Goal: Ask a question: Seek information or help from site administrators or community

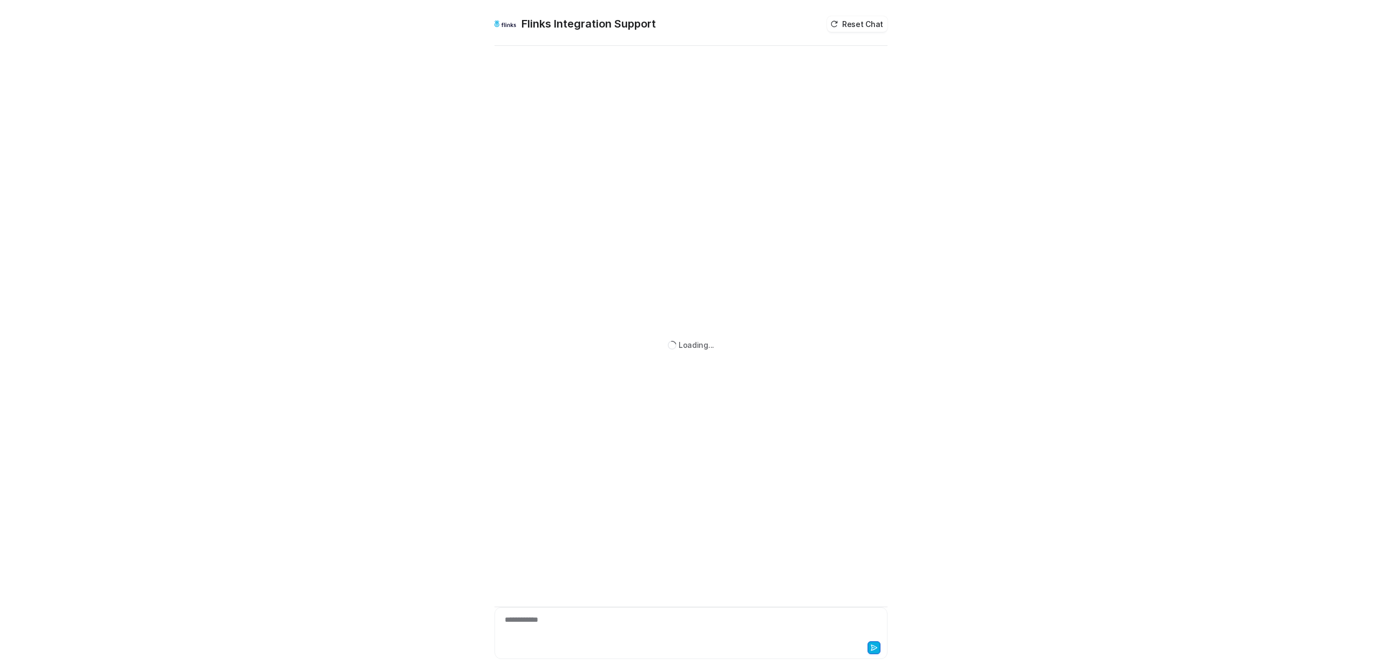
click at [655, 624] on div "**********" at bounding box center [691, 626] width 388 height 25
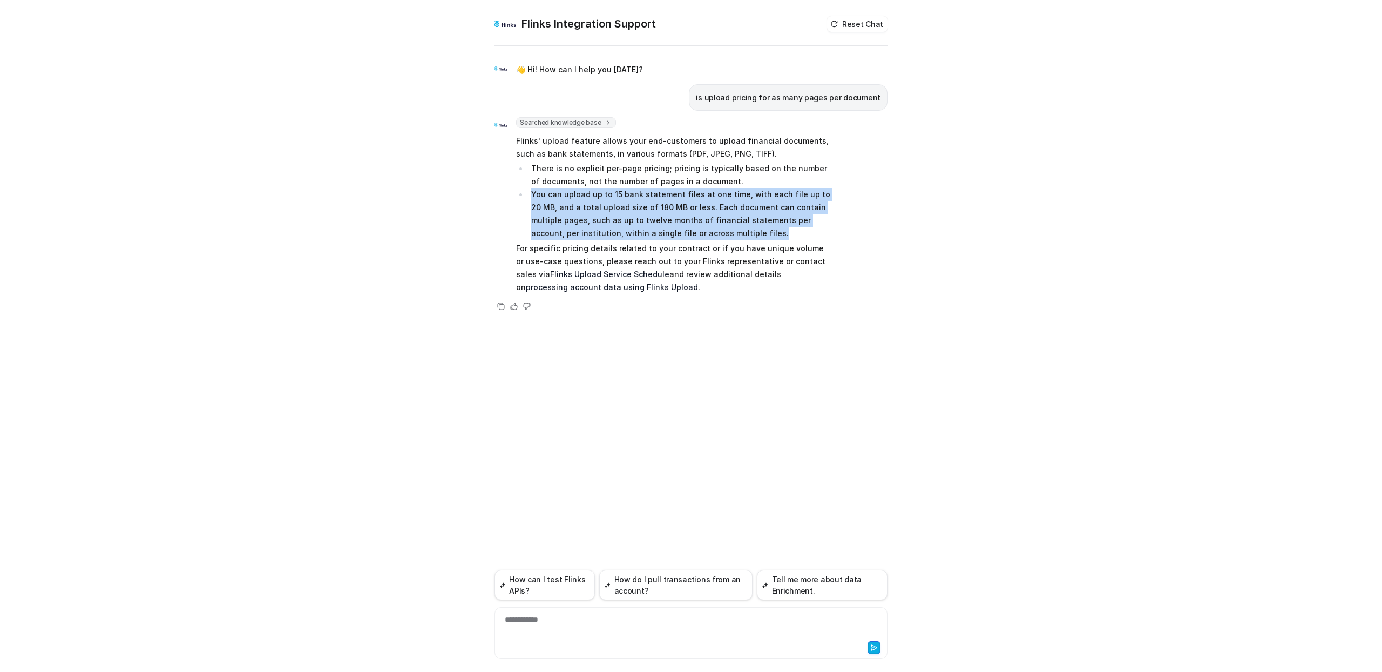
drag, startPoint x: 532, startPoint y: 194, endPoint x: 736, endPoint y: 233, distance: 208.3
click at [736, 233] on li "You can upload up to 15 bank statement files at one time, with each file up to …" at bounding box center [680, 214] width 304 height 52
copy li "You can upload up to 15 bank statement files at one time, with each file up to …"
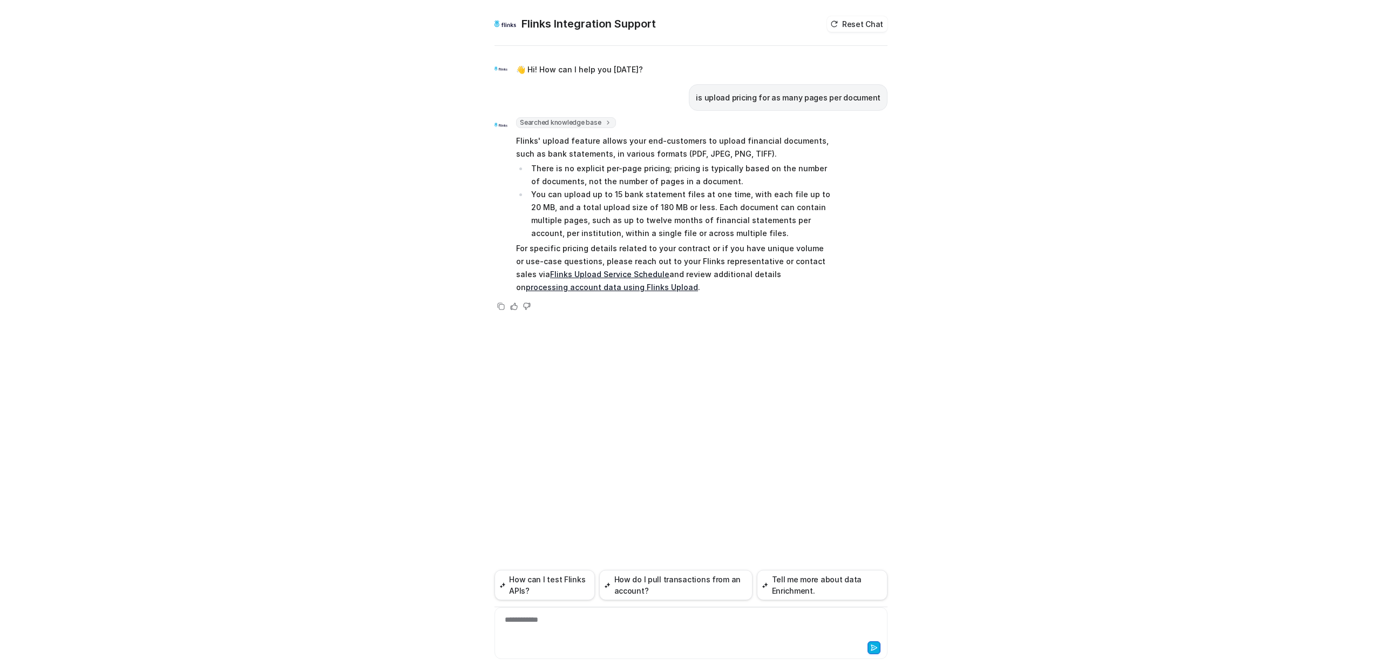
click at [586, 625] on div "**********" at bounding box center [691, 626] width 388 height 25
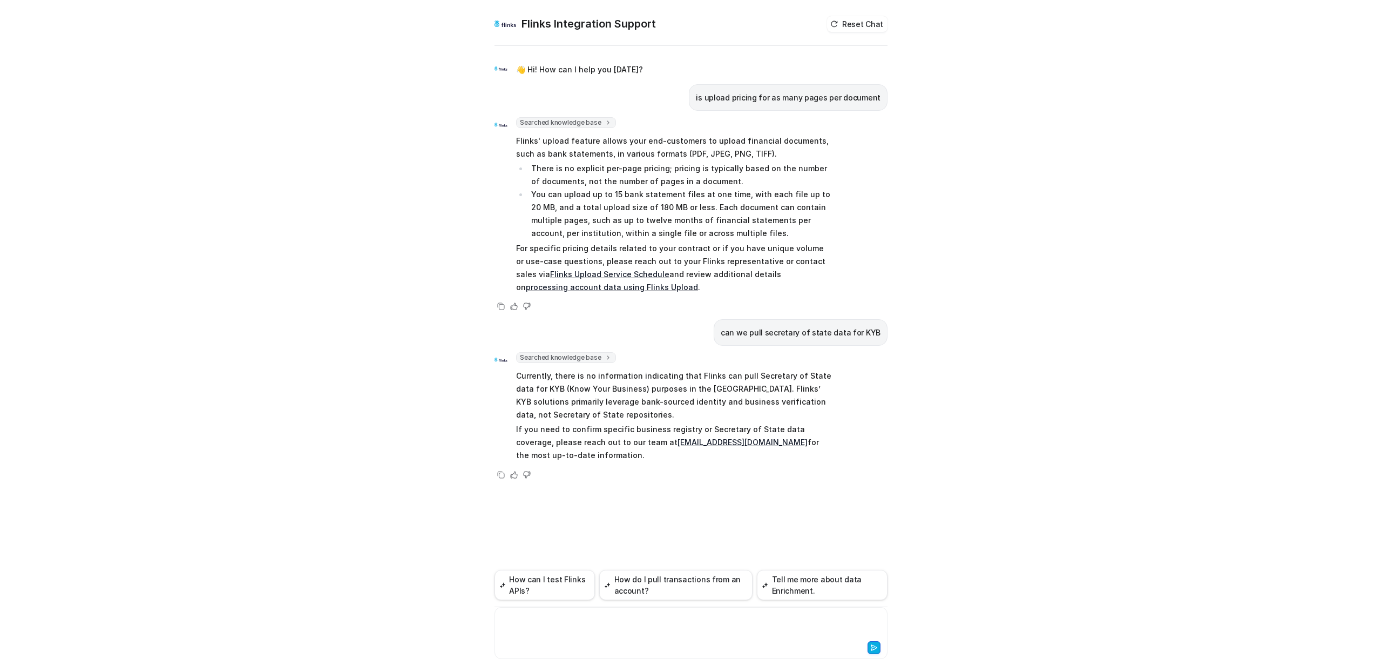
click at [396, 351] on div "Flinks Integration Support Reset Chat 👋 Hi! How can I help you today? is upload…" at bounding box center [691, 336] width 1382 height 672
drag, startPoint x: 700, startPoint y: 388, endPoint x: 739, endPoint y: 402, distance: 41.3
click at [739, 402] on p "Currently, there is no information indicating that Flinks can pull Secretary of…" at bounding box center [674, 395] width 316 height 52
copy p "Flinks’ KYB solutions primarily leverage bank-sourced identity and business ver…"
click at [706, 406] on p "Currently, there is no information indicating that Flinks can pull Secretary of…" at bounding box center [674, 395] width 316 height 52
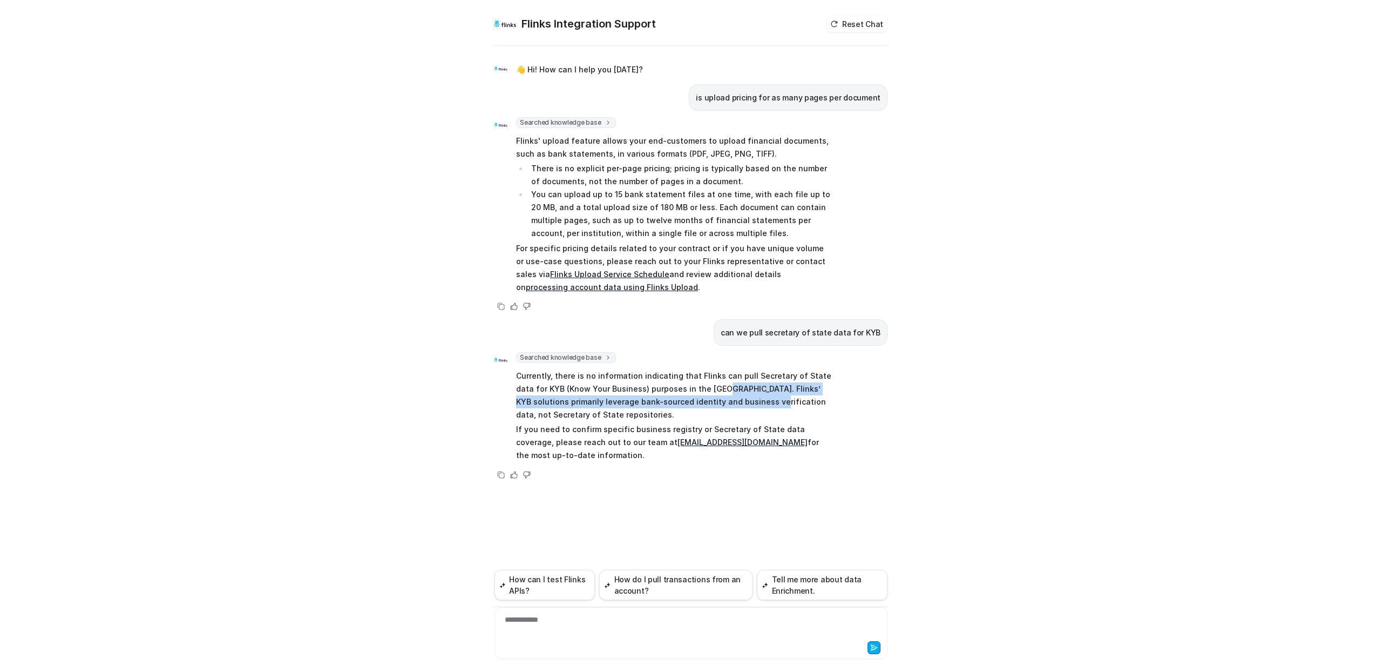
drag, startPoint x: 700, startPoint y: 389, endPoint x: 739, endPoint y: 404, distance: 41.0
click at [739, 404] on p "Currently, there is no information indicating that Flinks can pull Secretary of…" at bounding box center [674, 395] width 316 height 52
copy p "Flinks’ KYB solutions primarily leverage bank-sourced identity and business ver…"
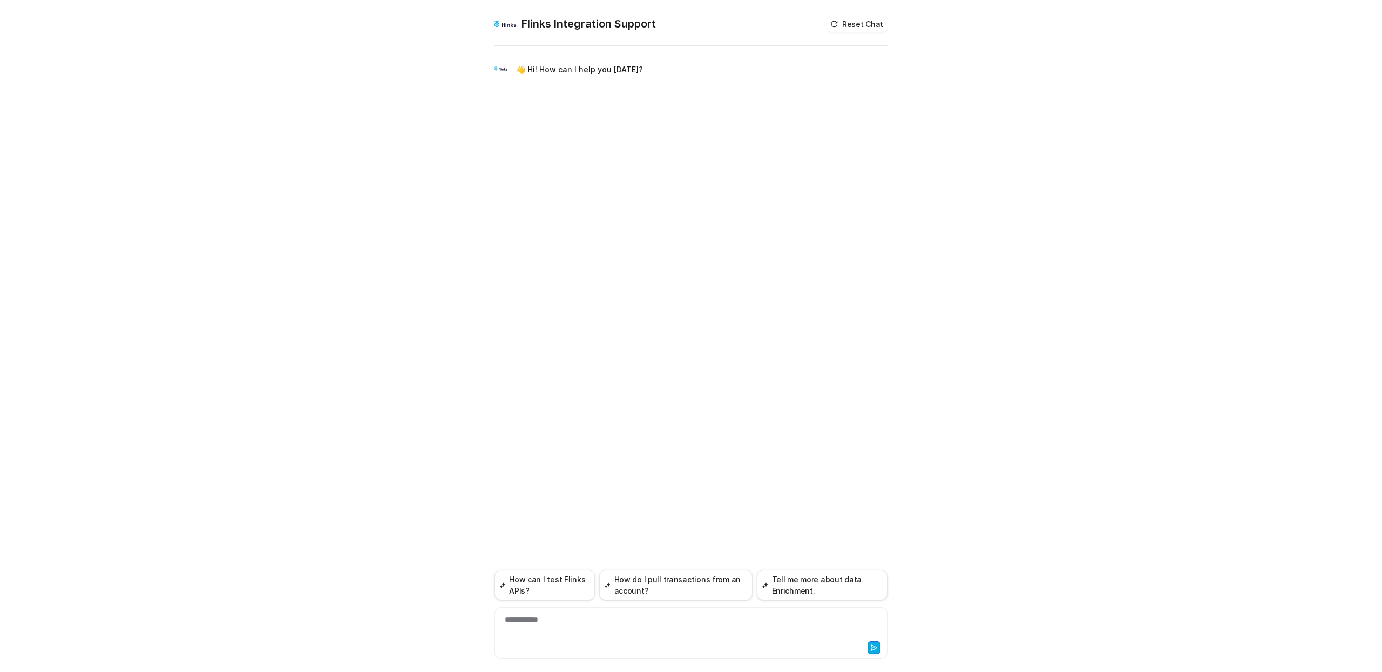
click at [627, 624] on div "**********" at bounding box center [691, 626] width 388 height 25
click at [538, 625] on div "**********" at bounding box center [691, 626] width 388 height 25
click at [543, 622] on div "**********" at bounding box center [691, 626] width 388 height 25
click at [568, 622] on div "**********" at bounding box center [691, 626] width 388 height 25
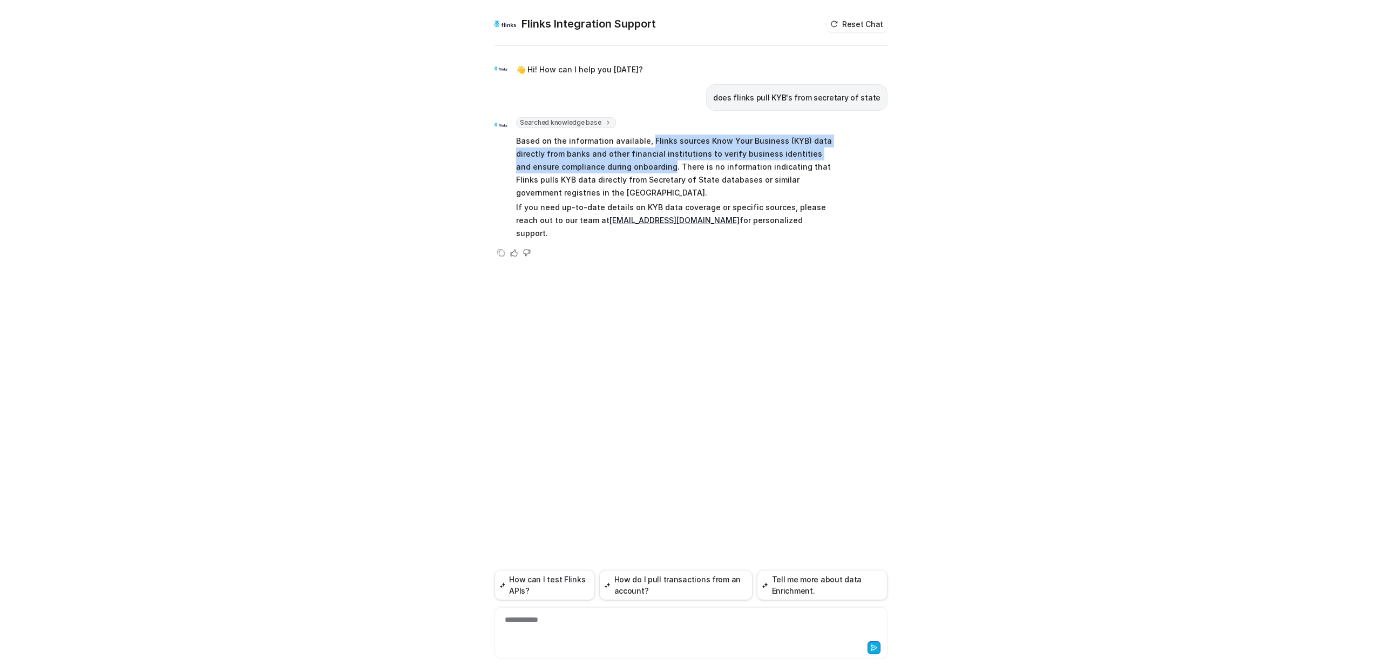
drag, startPoint x: 645, startPoint y: 140, endPoint x: 654, endPoint y: 167, distance: 28.5
click at [654, 167] on p "Based on the information available, Flinks sources Know Your Business (KYB) dat…" at bounding box center [674, 166] width 316 height 65
copy p "Flinks sources Know Your Business (KYB) data directly from banks and other fina…"
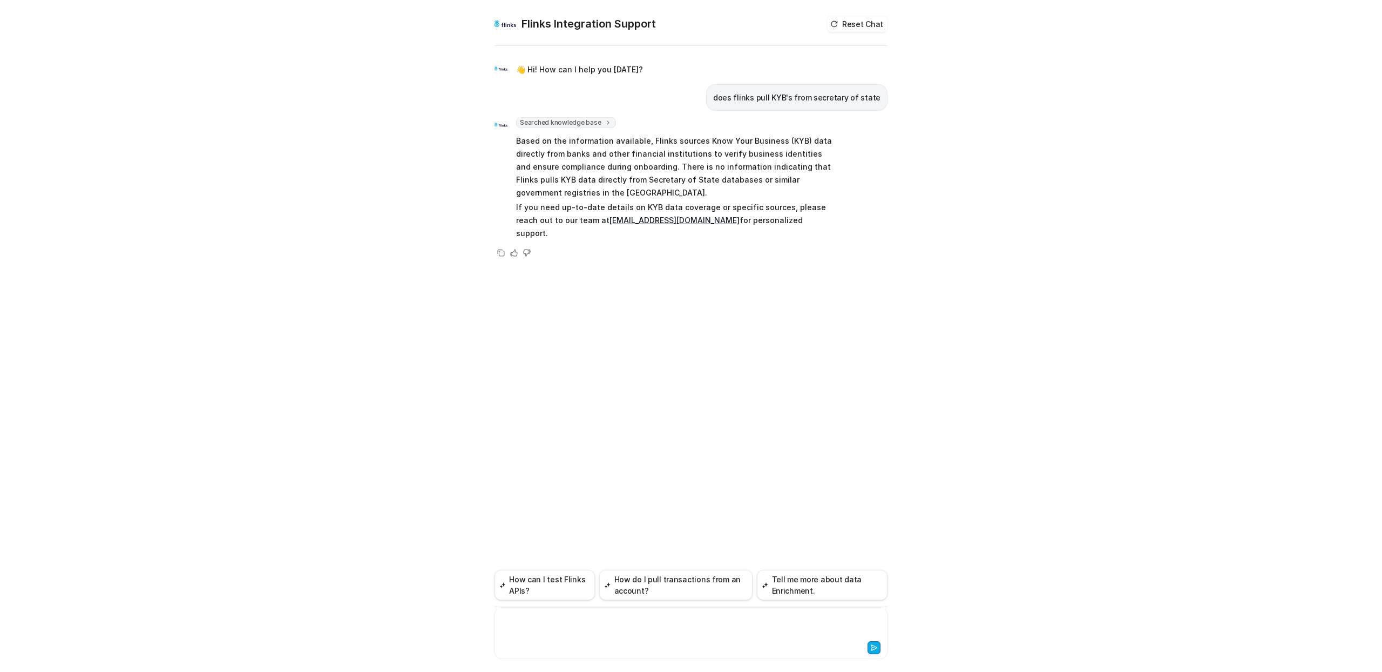
drag, startPoint x: 537, startPoint y: 615, endPoint x: 546, endPoint y: 618, distance: 10.2
click at [537, 615] on div at bounding box center [691, 626] width 388 height 25
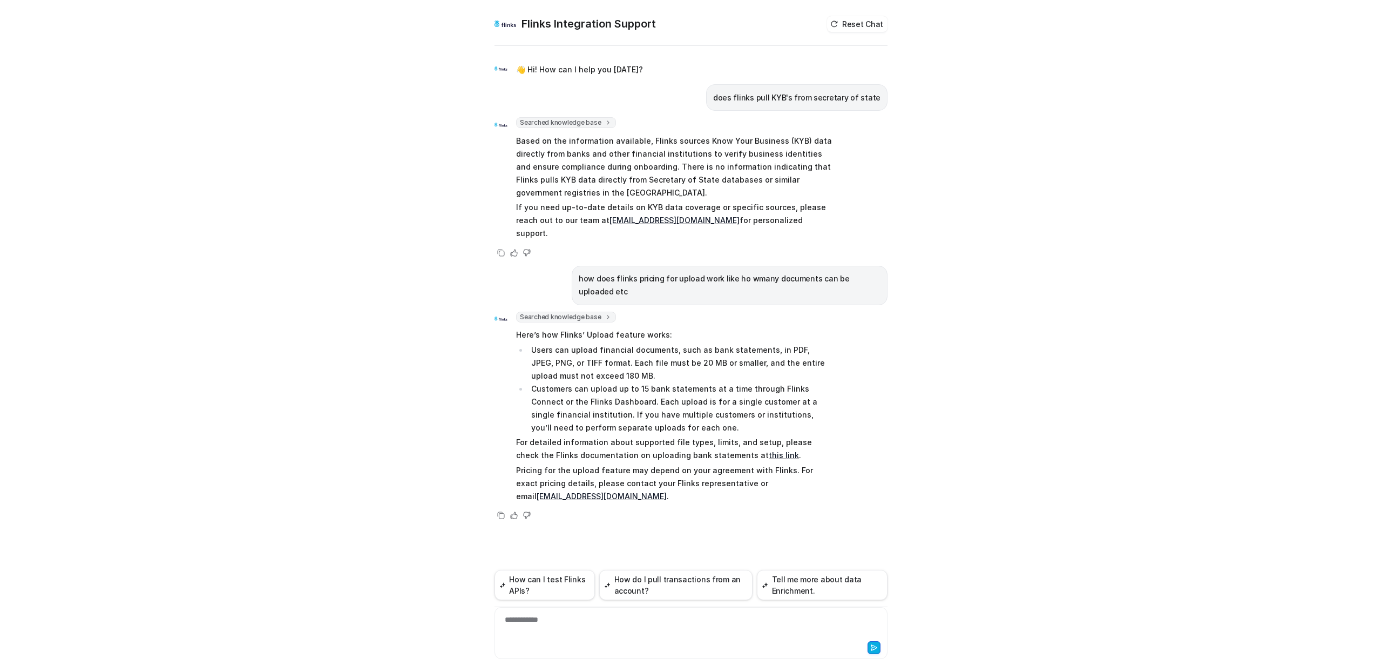
click at [867, 381] on div "Searched knowledge base search_queries : [ "pricing for upload feature", "numbe…" at bounding box center [691, 416] width 393 height 211
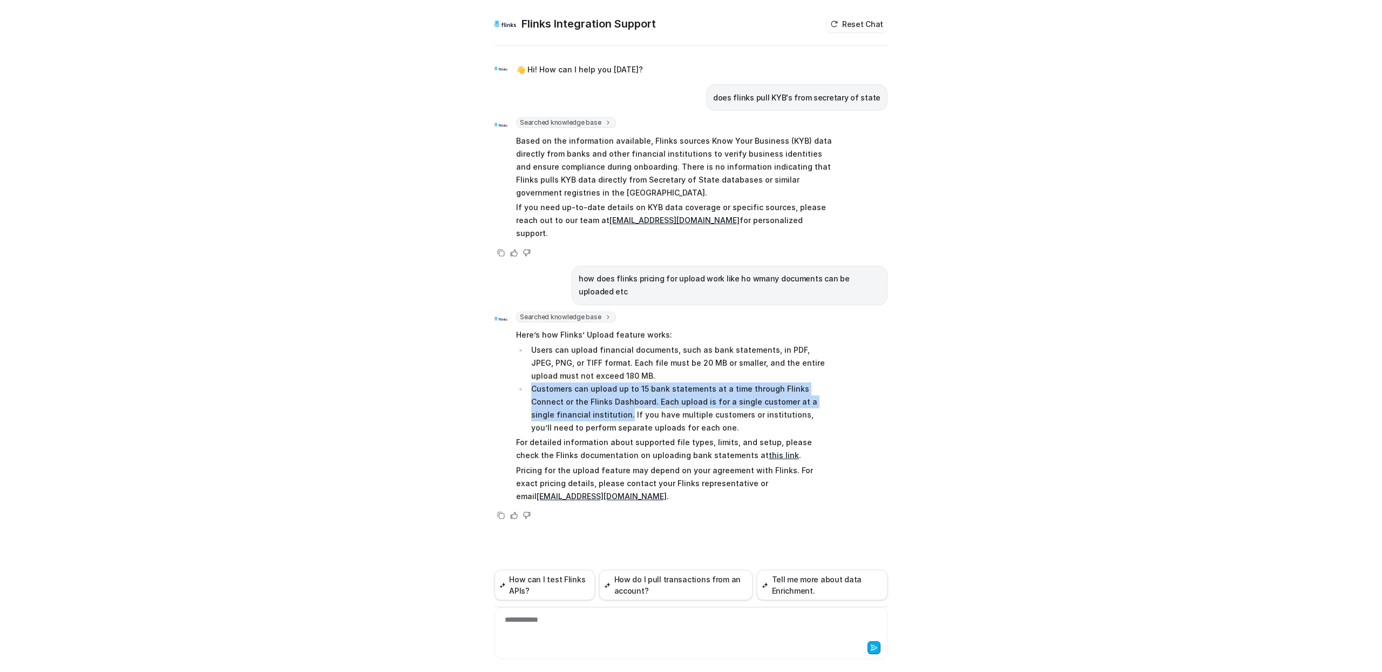
drag, startPoint x: 568, startPoint y: 390, endPoint x: 532, endPoint y: 365, distance: 44.3
click at [532, 382] on li "Customers can upload up to 15 bank statements at a time through Flinks Connect …" at bounding box center [680, 408] width 304 height 52
copy li "Customers can upload up to 15 bank statements at a time through Flinks Connect …"
click at [570, 382] on li "Customers can upload up to 15 bank statements at a time through Flinks Connect …" at bounding box center [680, 408] width 304 height 52
drag, startPoint x: 533, startPoint y: 363, endPoint x: 607, endPoint y: 377, distance: 75.7
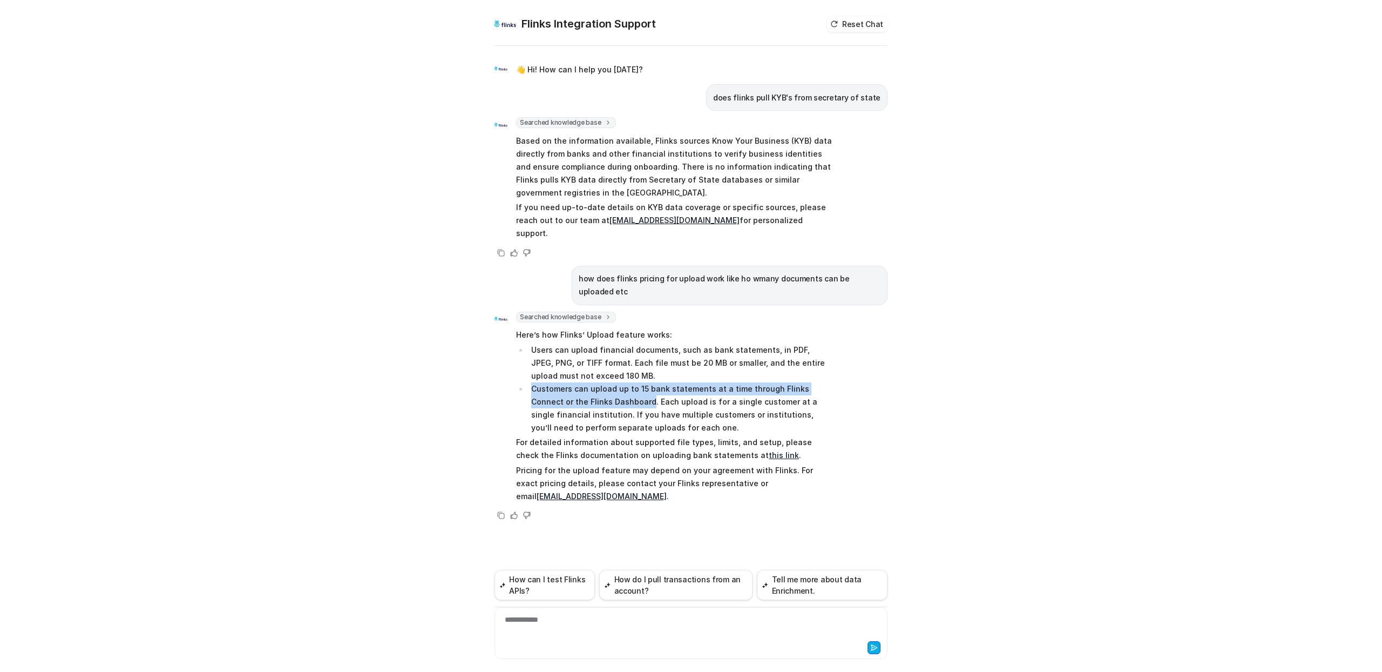
click at [607, 382] on li "Customers can upload up to 15 bank statements at a time through Flinks Connect …" at bounding box center [680, 408] width 304 height 52
copy li "Customers can upload up to 15 bank statements at a time through Flinks Connect …"
click at [573, 632] on div at bounding box center [691, 626] width 388 height 25
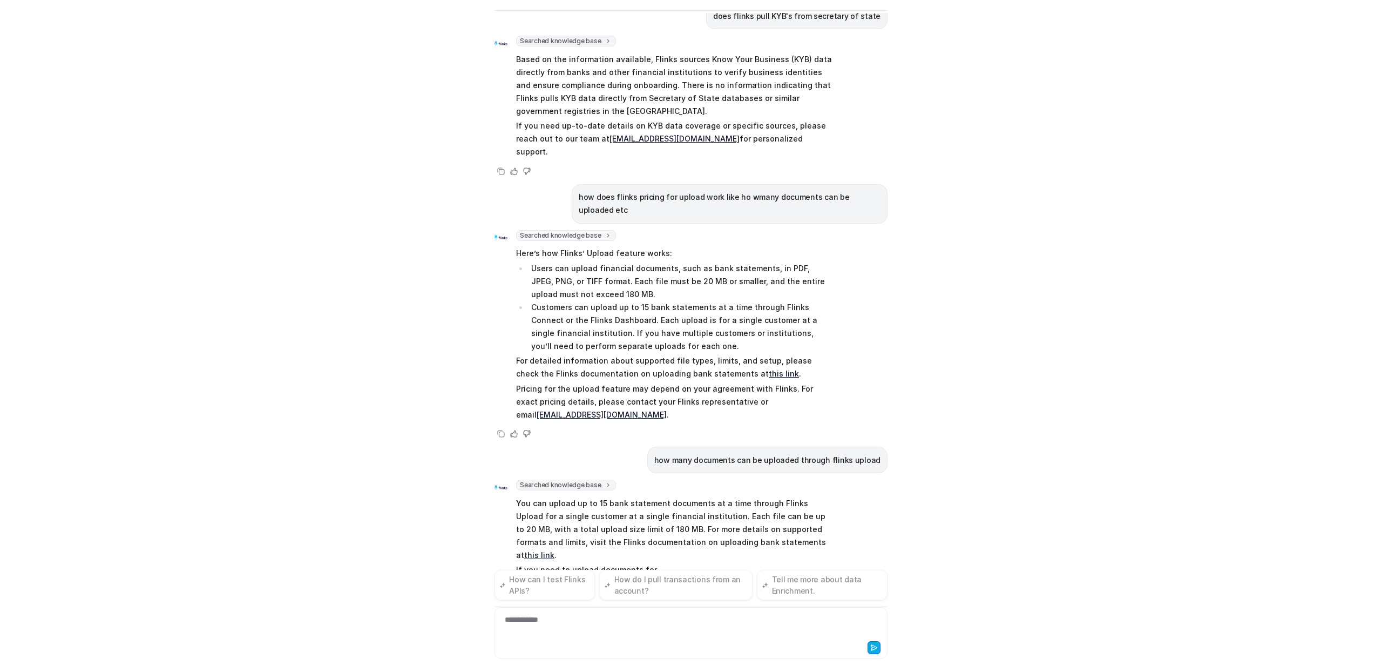
scroll to position [59, 0]
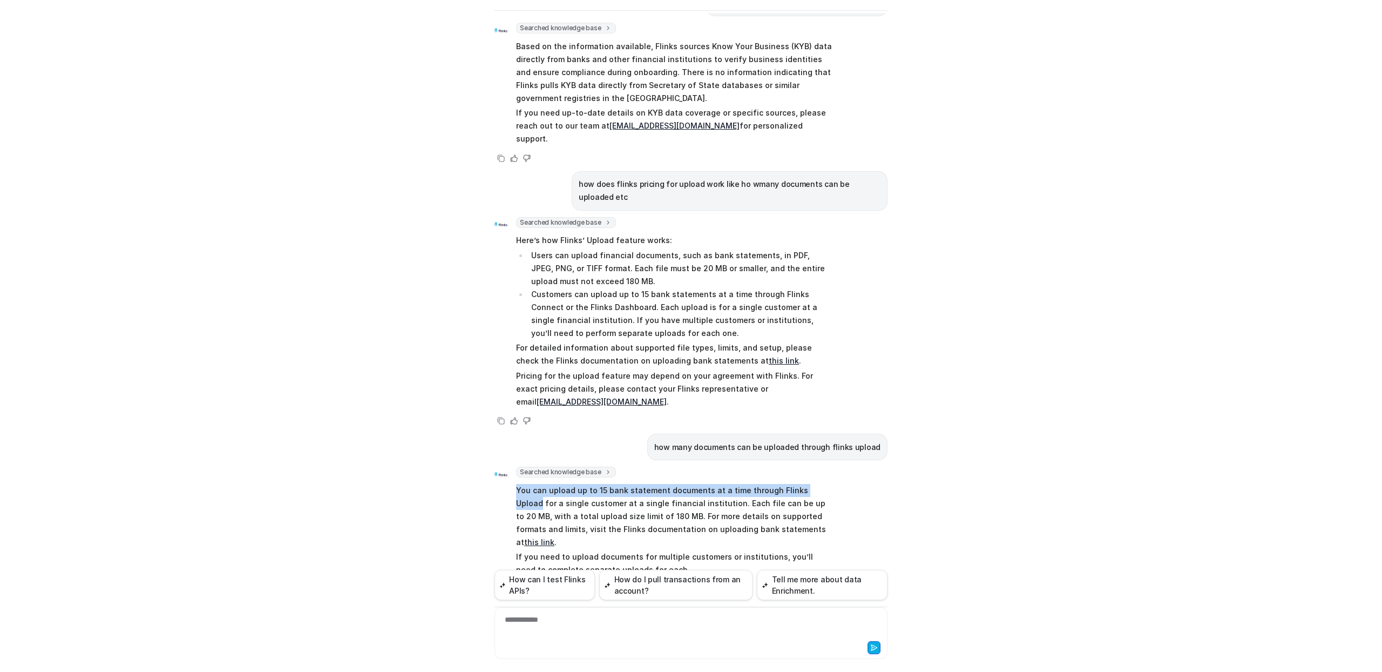
drag, startPoint x: 512, startPoint y: 465, endPoint x: 807, endPoint y: 463, distance: 294.8
click at [812, 484] on p "You can upload up to 15 bank statement documents at a time through Flinks Uploa…" at bounding box center [674, 516] width 316 height 65
copy p "You can upload up to 15 bank statement documents at a time through Flinks Upload"
